Goal: Task Accomplishment & Management: Manage account settings

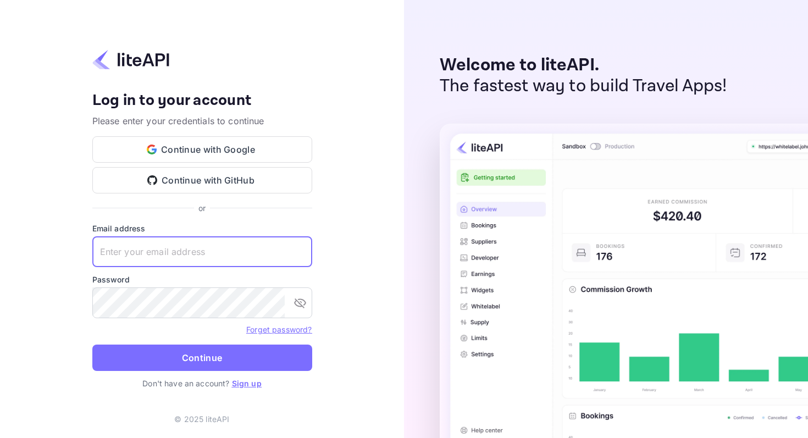
click at [186, 259] on input "text" at bounding box center [202, 251] width 220 height 31
type input "j.french+test1@nuitee.com"
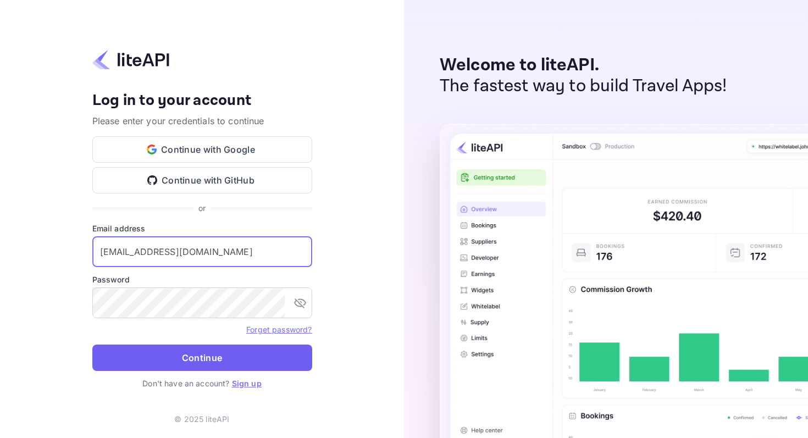
click at [186, 359] on button "Continue" at bounding box center [202, 358] width 220 height 26
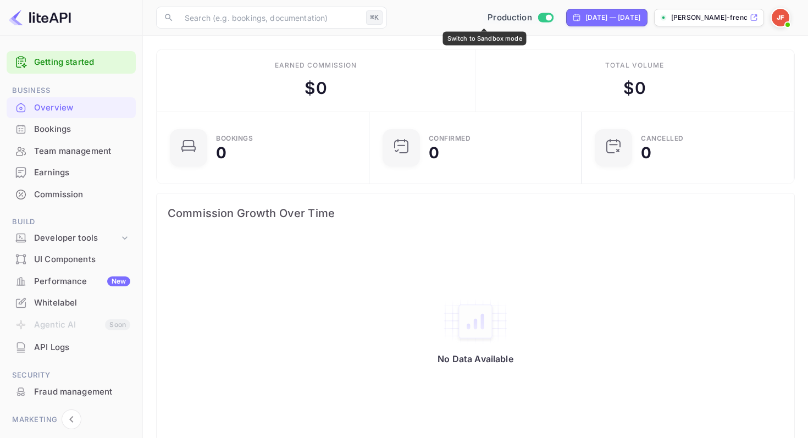
click at [537, 19] on input "Switch to Sandbox mode" at bounding box center [548, 17] width 22 height 7
checkbox input "false"
click at [531, 18] on input "Switch to Production mode" at bounding box center [542, 17] width 22 height 7
checkbox input "true"
click at [61, 154] on div "Team management" at bounding box center [82, 151] width 96 height 13
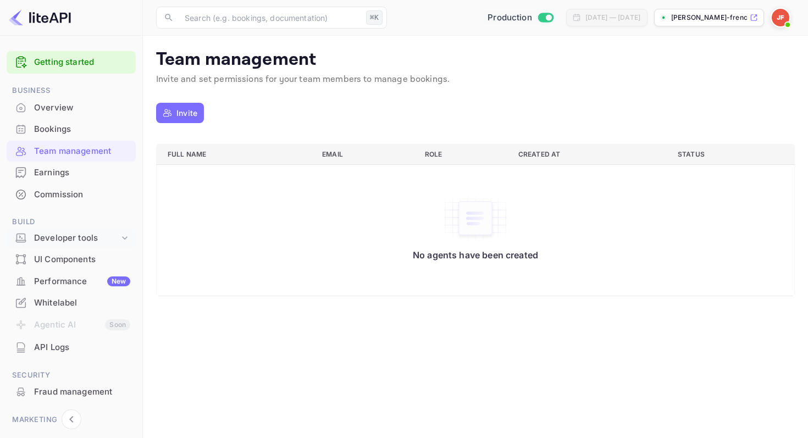
click at [43, 237] on div "Developer tools" at bounding box center [76, 238] width 85 height 13
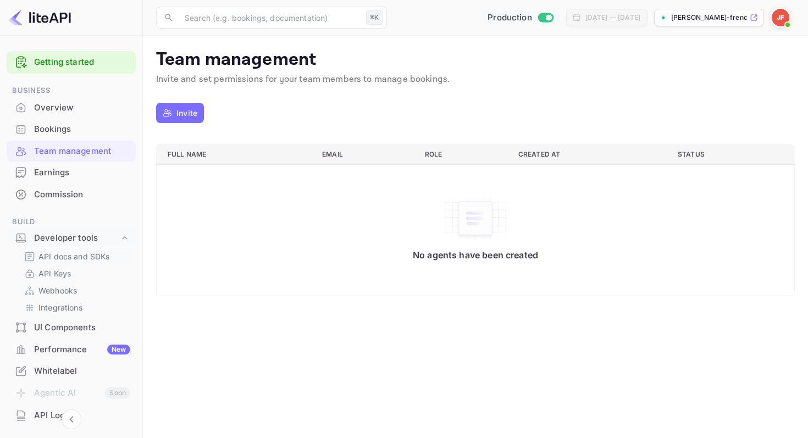
click at [43, 254] on p "API docs and SDKs" at bounding box center [73, 257] width 71 height 12
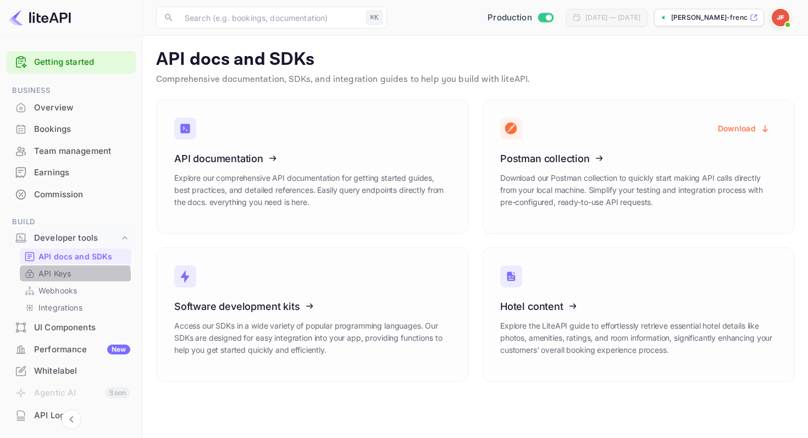
click at [46, 278] on p "API Keys" at bounding box center [54, 274] width 32 height 12
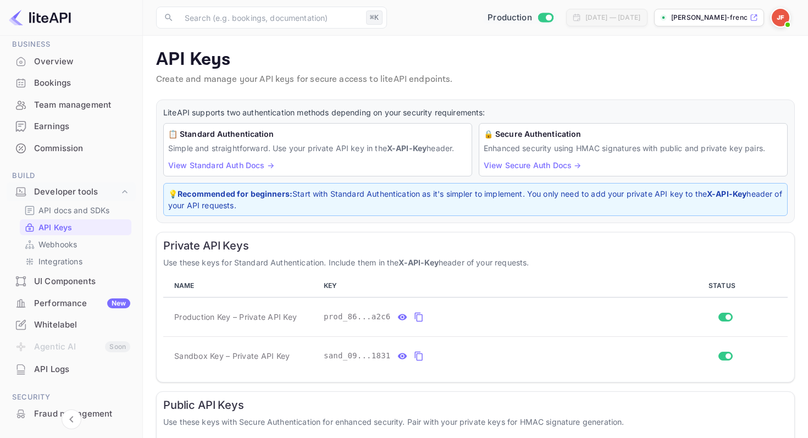
scroll to position [47, 0]
click at [45, 296] on div "Performance New" at bounding box center [82, 302] width 96 height 13
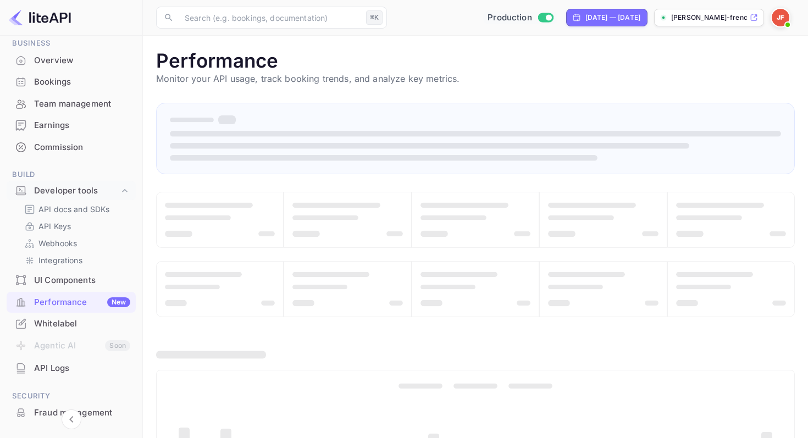
click at [54, 325] on div "Whitelabel" at bounding box center [82, 324] width 96 height 13
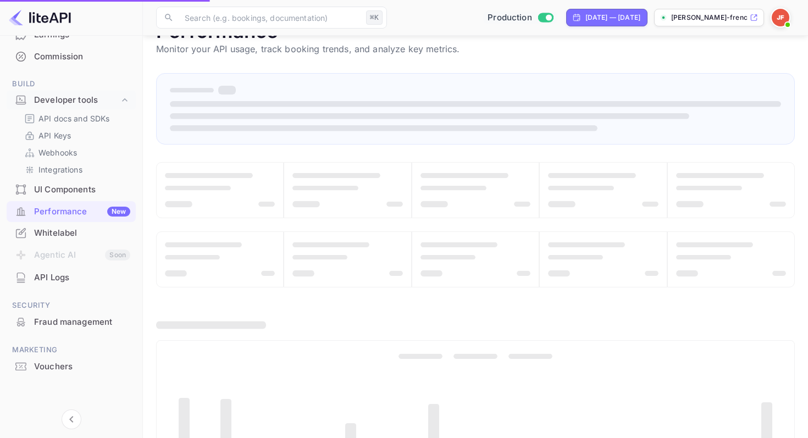
scroll to position [41, 0]
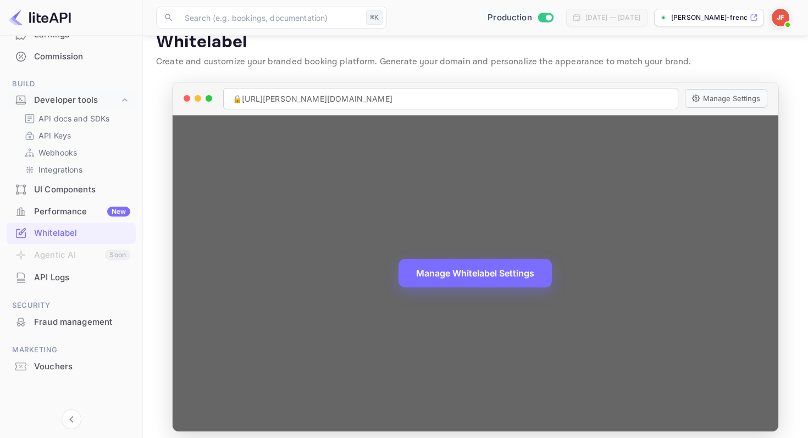
scroll to position [25, 0]
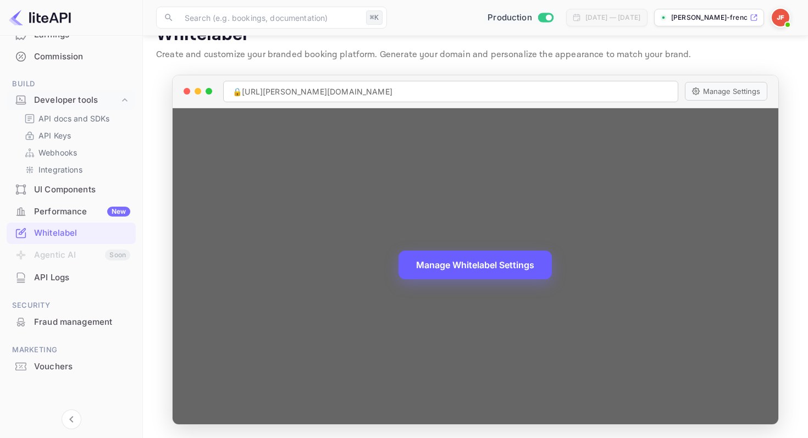
click at [441, 263] on button "Manage Whitelabel Settings" at bounding box center [474, 265] width 153 height 29
